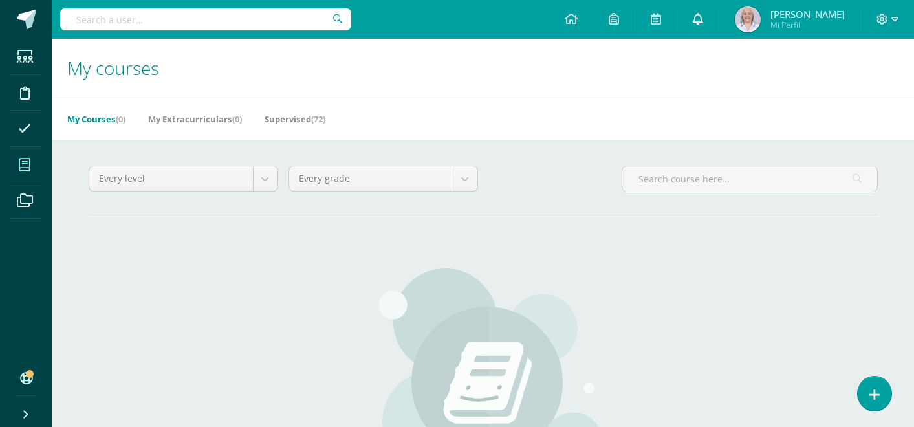
click at [718, 28] on link at bounding box center [697, 19] width 41 height 39
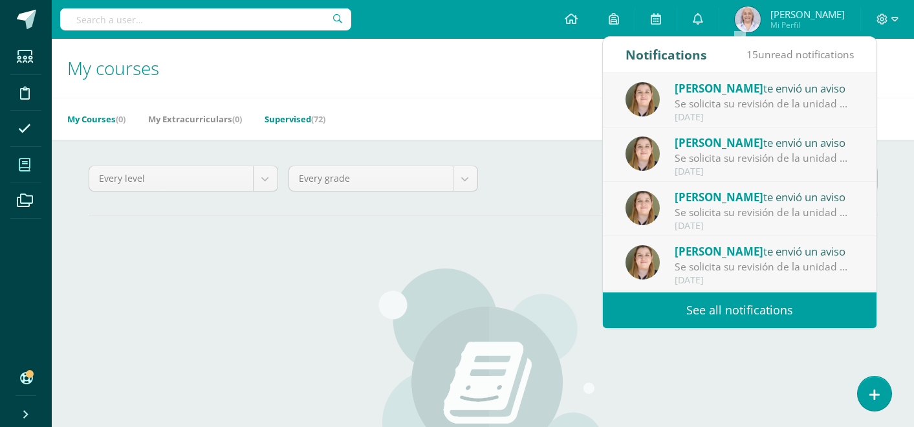
scroll to position [0, 3]
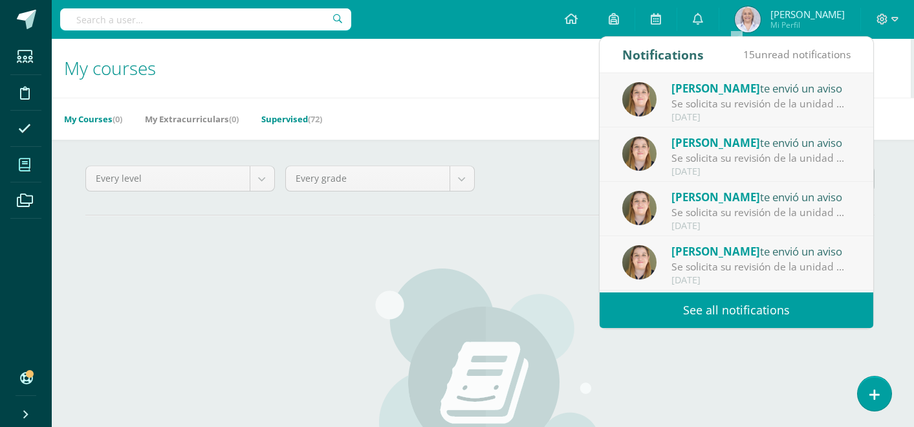
click at [283, 119] on link "Supervised (72)" at bounding box center [291, 119] width 61 height 21
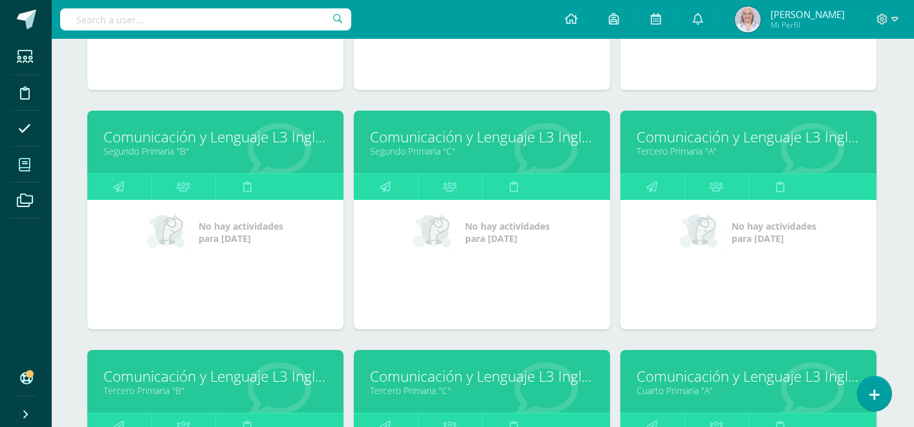
scroll to position [1136, 1]
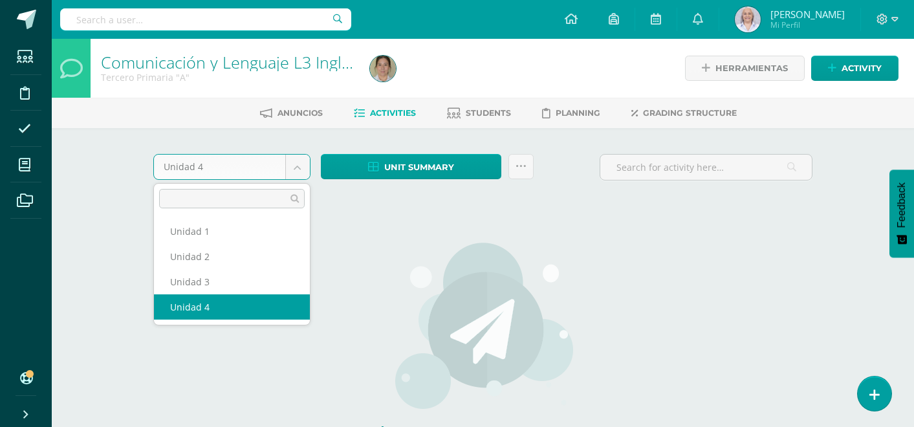
click at [292, 174] on body "Students Discipline Attendance My courses Archivos Soporte Help Reportar un pro…" at bounding box center [457, 277] width 914 height 555
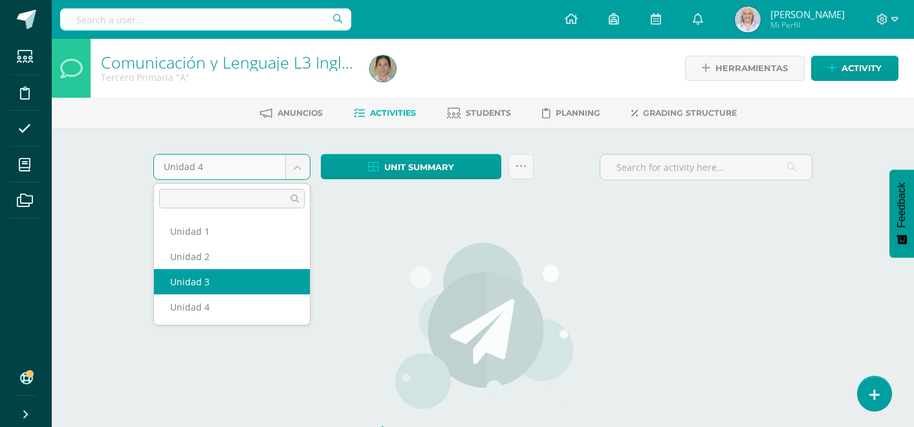
select select "Unidad 3"
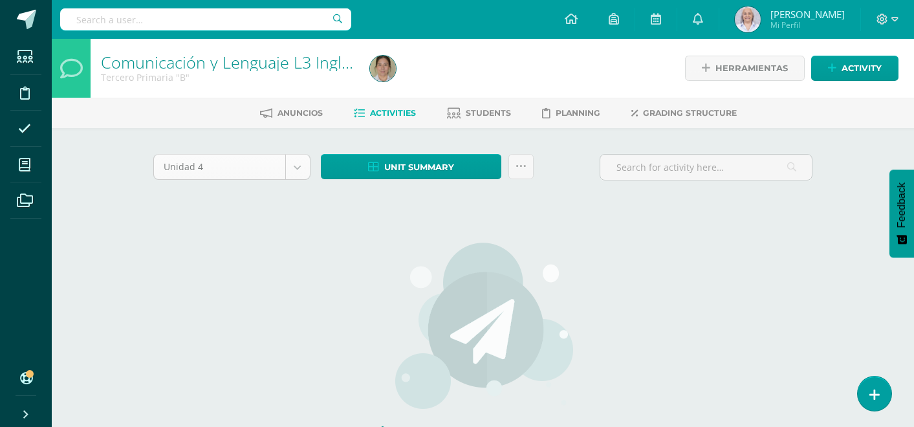
click at [299, 175] on body "Students Discipline Attendance My courses Archivos Soporte Help Reportar un pro…" at bounding box center [457, 277] width 914 height 555
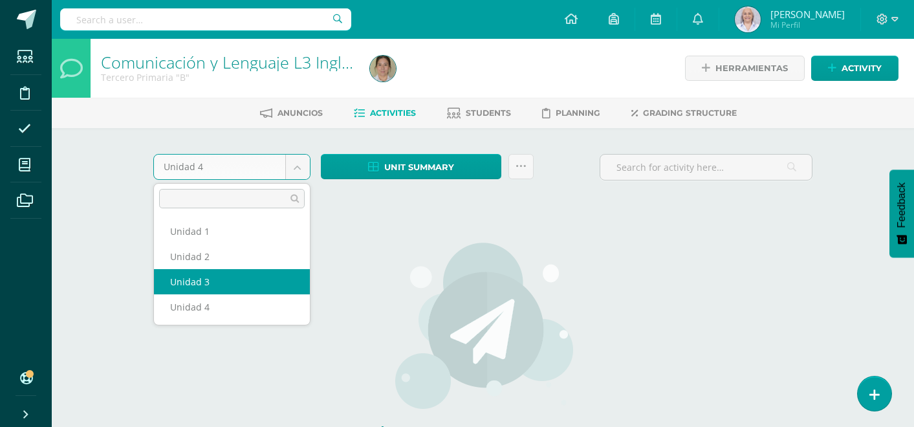
select select "Unidad 3"
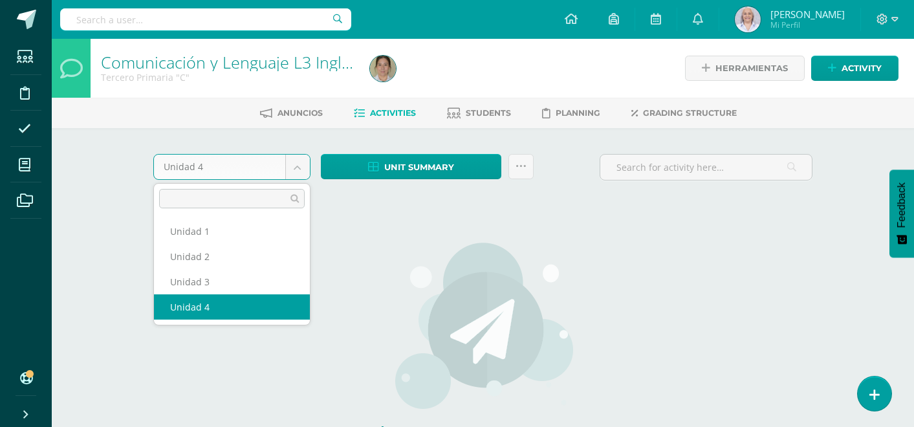
click at [296, 176] on body "Students Discipline Attendance My courses Archivos Soporte Help Reportar un pro…" at bounding box center [457, 277] width 914 height 555
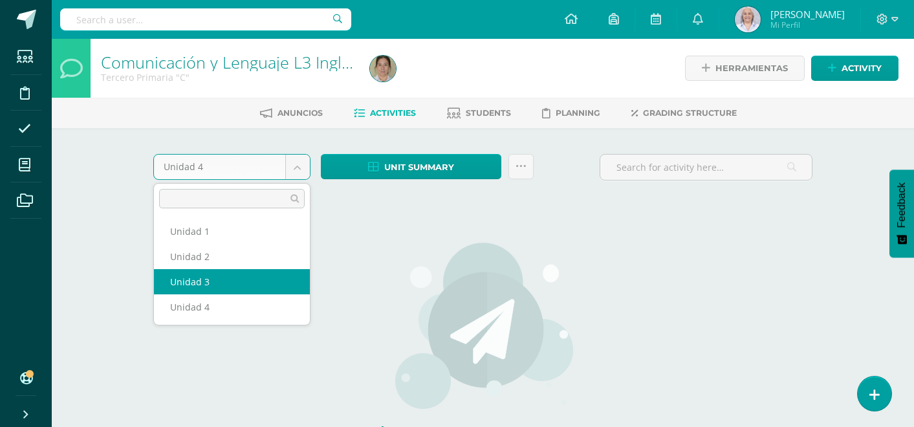
select select "Unidad 3"
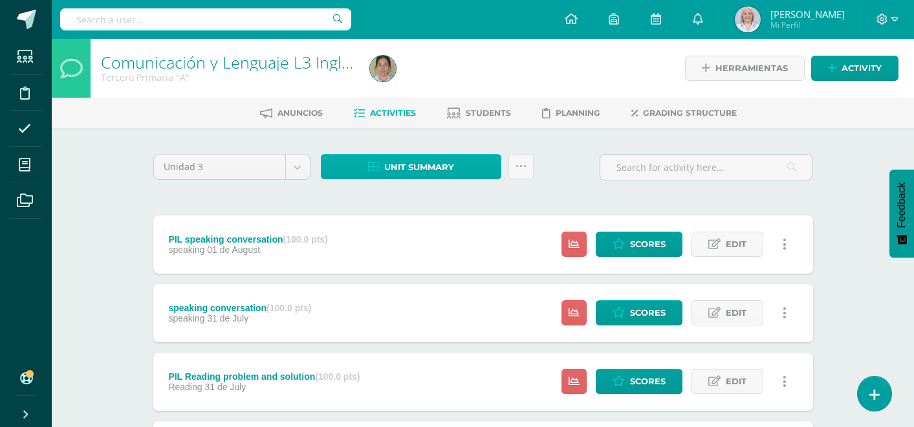
click at [402, 171] on span "Unit summary" at bounding box center [419, 167] width 70 height 24
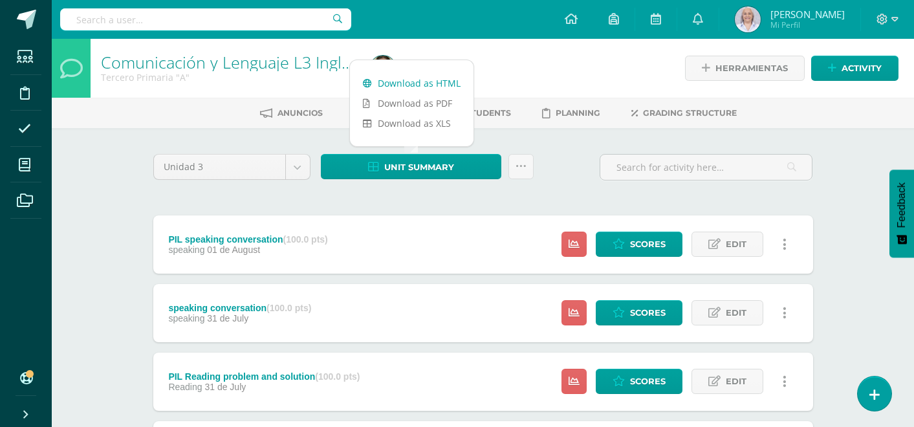
click at [395, 82] on link "Download as HTML" at bounding box center [411, 83] width 123 height 20
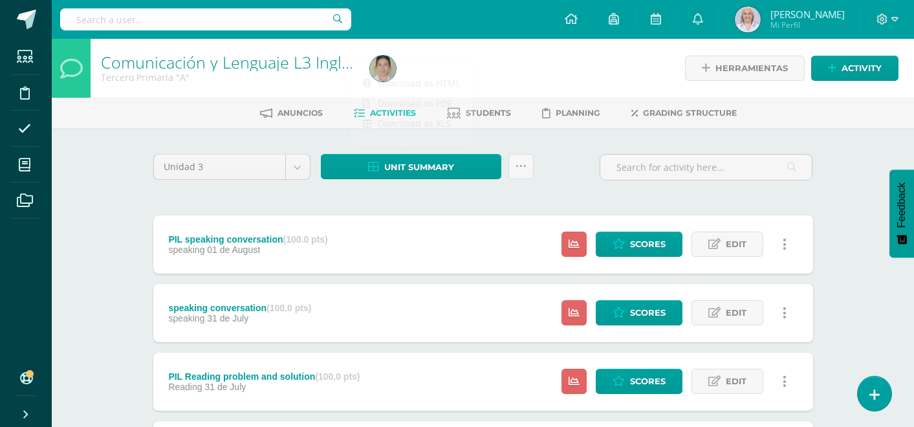
drag, startPoint x: 525, startPoint y: 176, endPoint x: 561, endPoint y: 176, distance: 35.6
click at [525, 176] on link at bounding box center [520, 166] width 25 height 25
